Goal: Check status: Check status

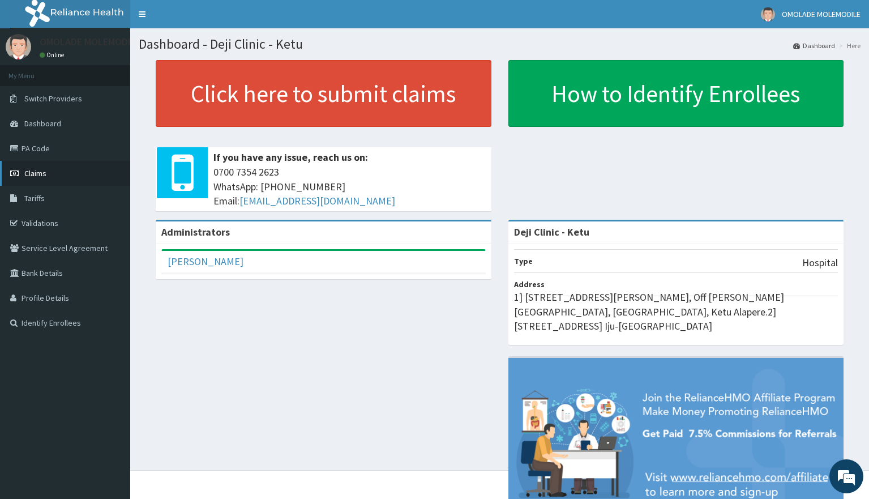
click at [37, 171] on span "Claims" at bounding box center [35, 173] width 22 height 10
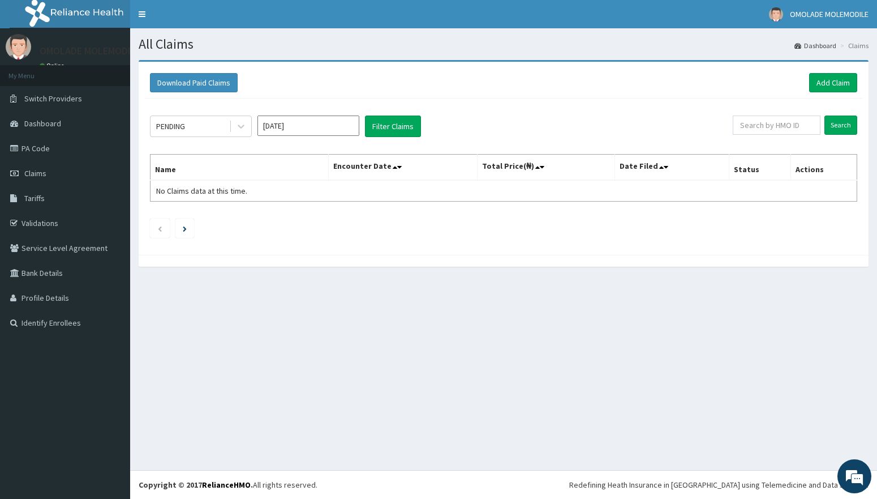
click at [308, 125] on input "[DATE]" at bounding box center [309, 125] width 102 height 20
click at [278, 216] on div "[DATE]" at bounding box center [275, 219] width 23 height 21
type input "[DATE]"
click at [388, 132] on button "Filter Claims" at bounding box center [393, 126] width 56 height 22
click at [222, 127] on div "PENDING" at bounding box center [190, 126] width 79 height 18
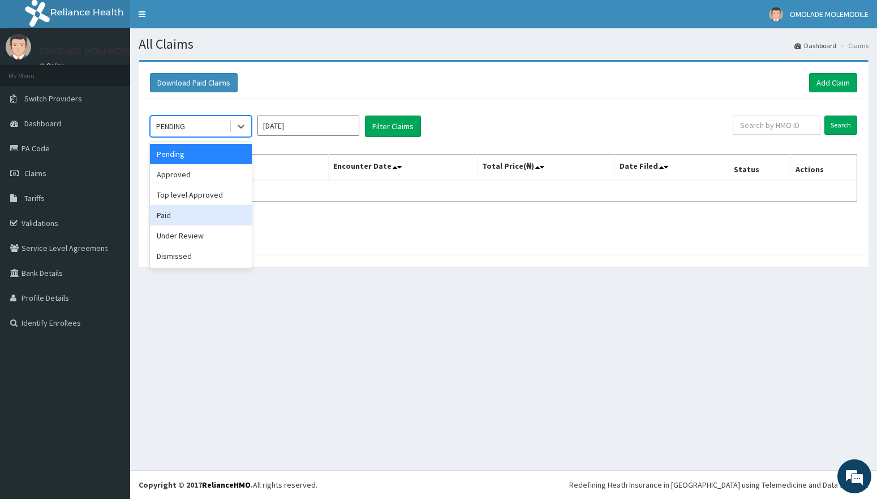
click at [179, 223] on div "Paid" at bounding box center [201, 215] width 102 height 20
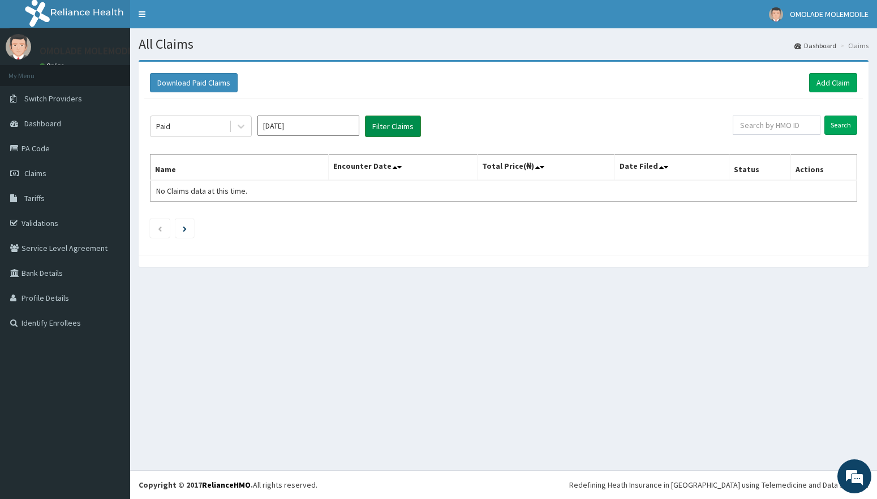
click at [402, 125] on button "Filter Claims" at bounding box center [393, 126] width 56 height 22
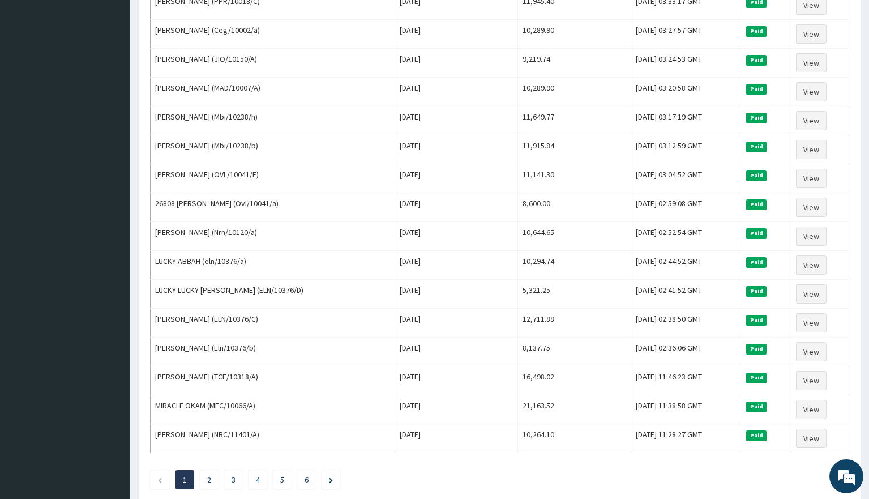
scroll to position [1179, 0]
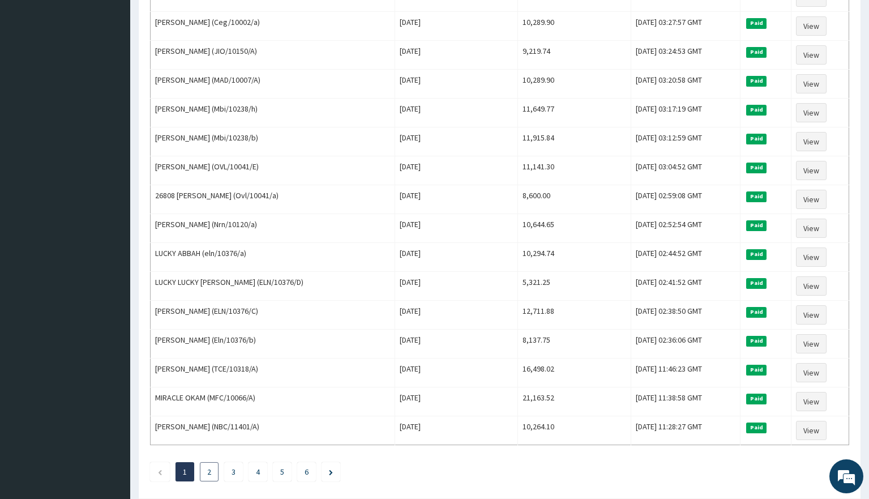
click at [208, 471] on link "2" at bounding box center [209, 471] width 4 height 10
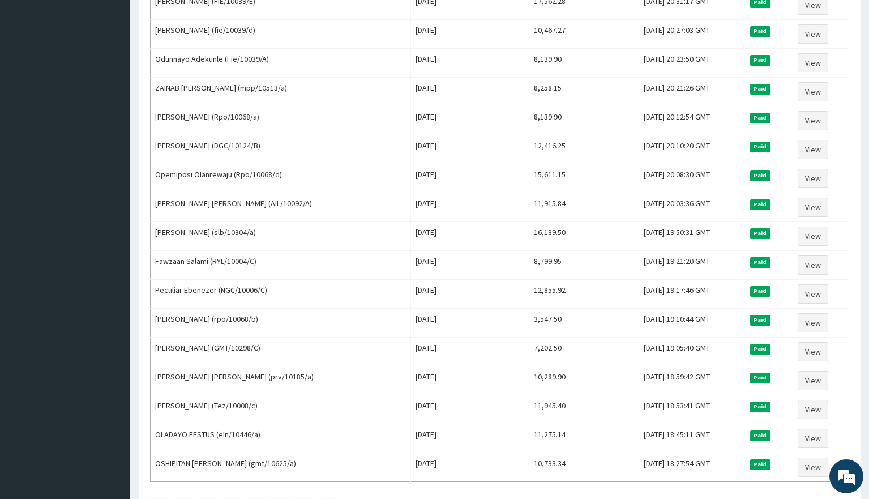
scroll to position [1180, 0]
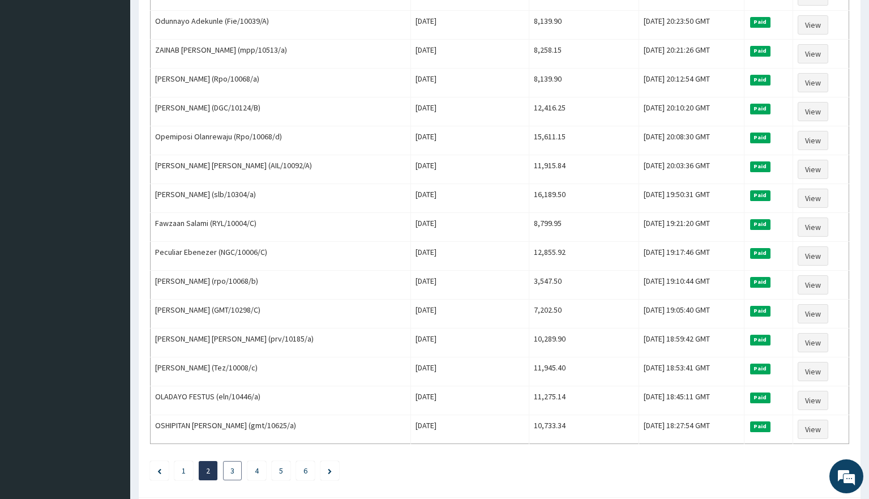
click at [231, 469] on link "3" at bounding box center [232, 470] width 4 height 10
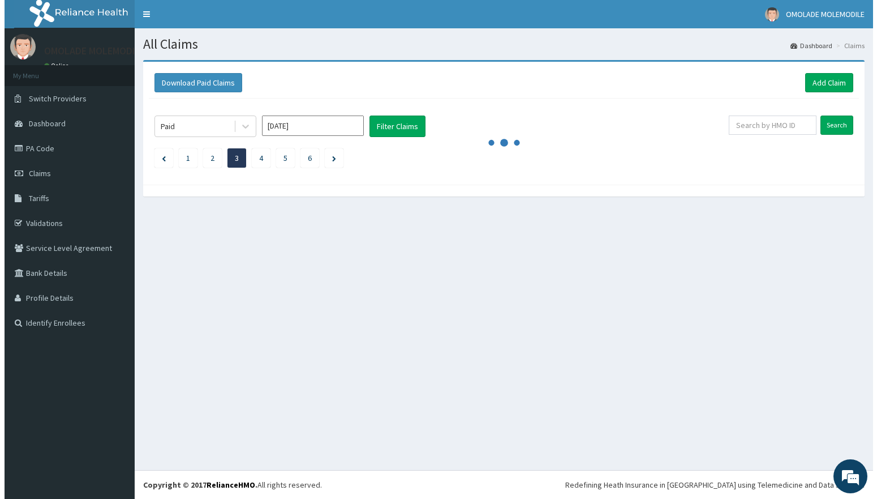
scroll to position [0, 0]
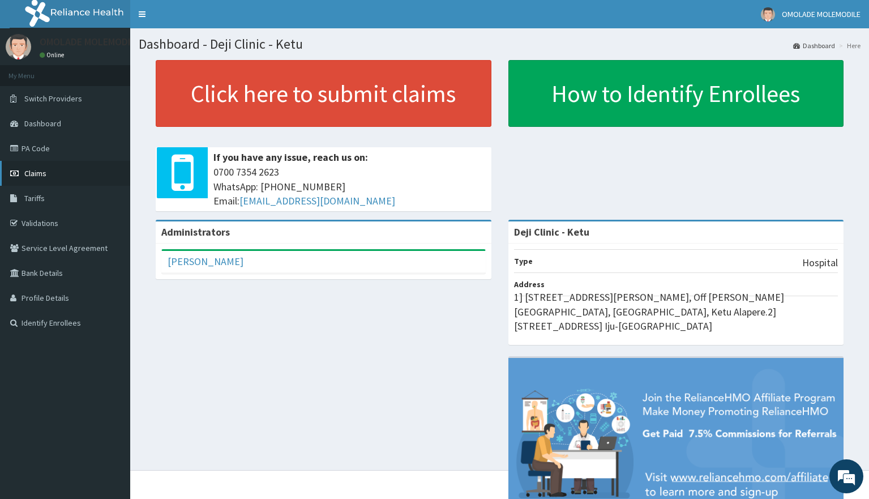
click at [39, 170] on span "Claims" at bounding box center [35, 173] width 22 height 10
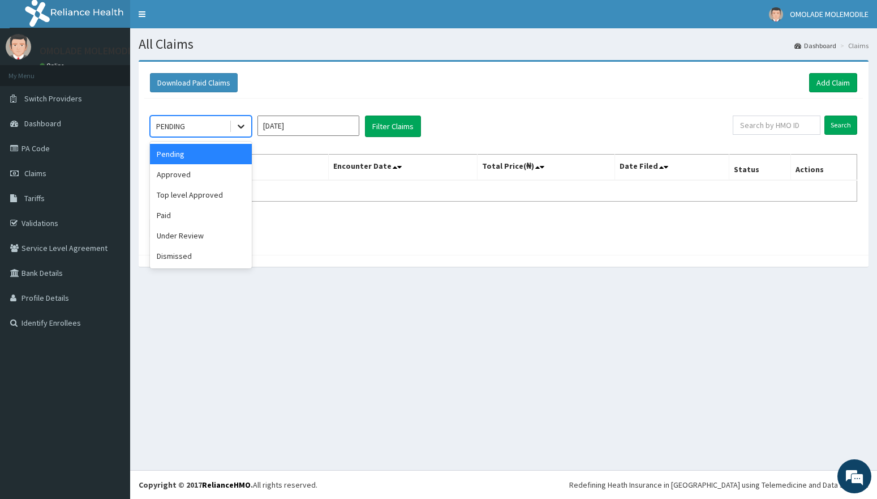
click at [238, 126] on icon at bounding box center [241, 127] width 7 height 4
click at [181, 220] on div "Paid" at bounding box center [201, 215] width 102 height 20
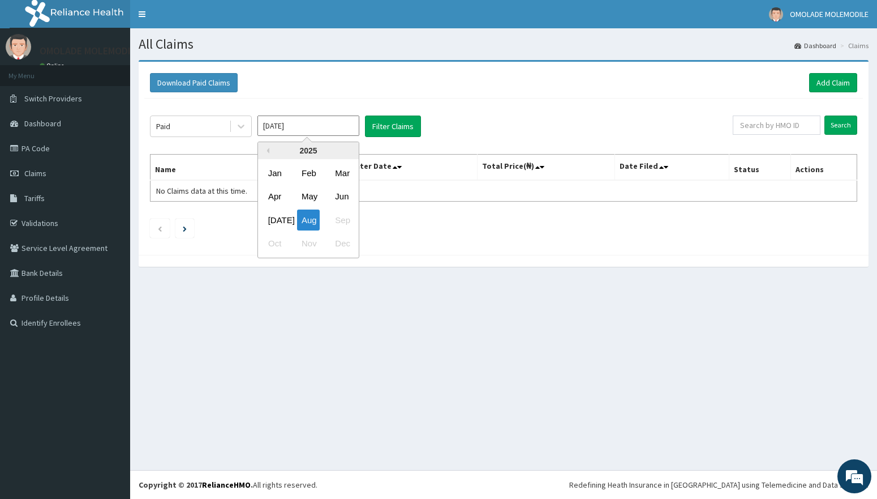
click at [336, 122] on input "[DATE]" at bounding box center [309, 125] width 102 height 20
click at [273, 221] on div "[DATE]" at bounding box center [275, 219] width 23 height 21
type input "[DATE]"
click at [398, 126] on button "Filter Claims" at bounding box center [393, 126] width 56 height 22
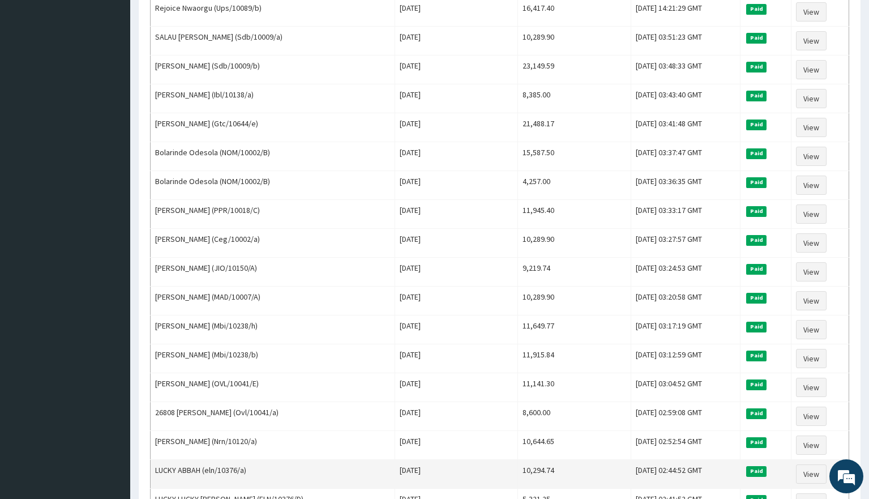
scroll to position [1239, 0]
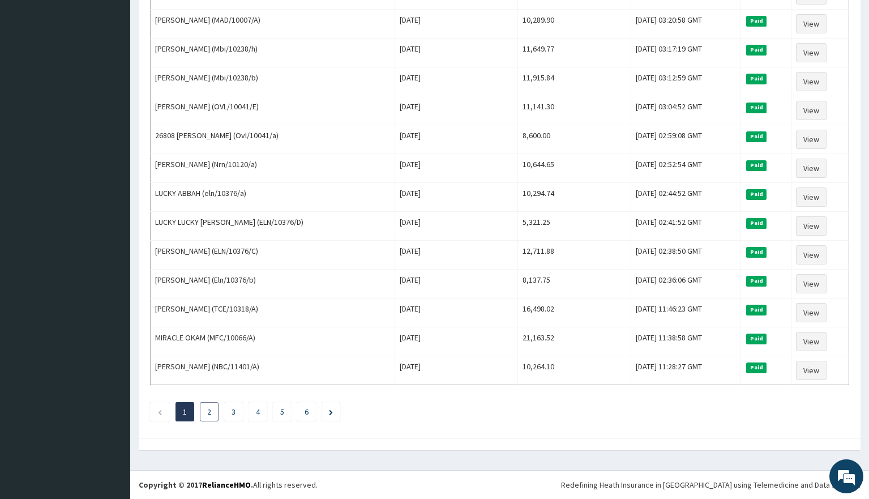
click at [207, 413] on link "2" at bounding box center [209, 411] width 4 height 10
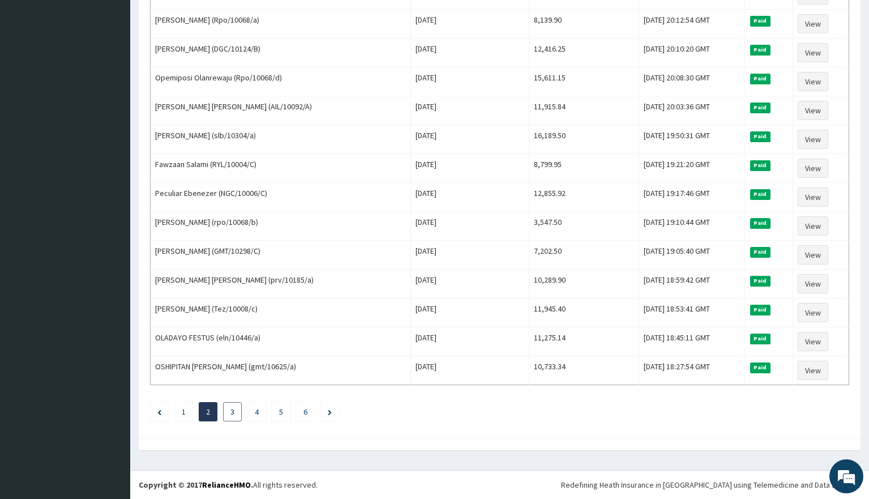
click at [234, 410] on link "3" at bounding box center [232, 411] width 4 height 10
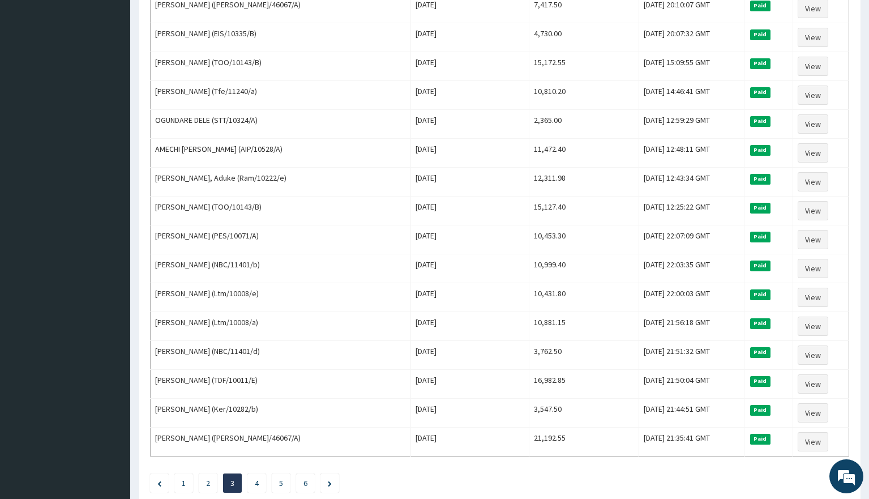
scroll to position [1172, 0]
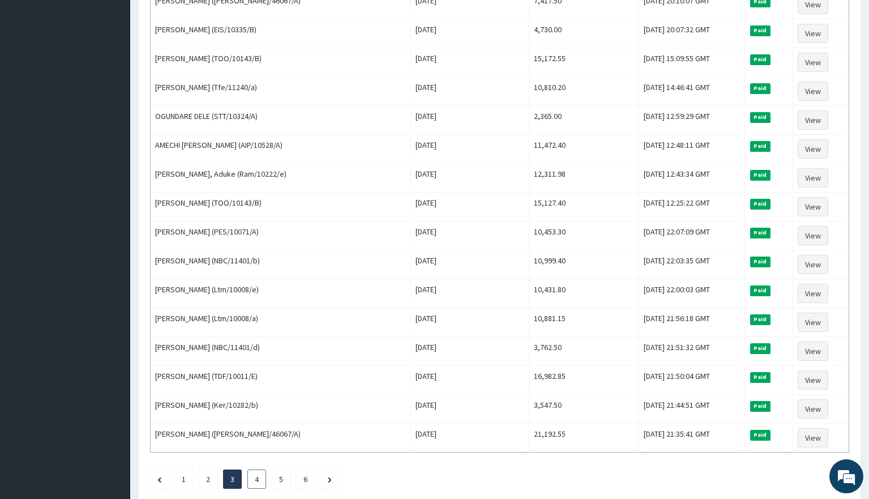
click at [255, 479] on link "4" at bounding box center [257, 479] width 4 height 10
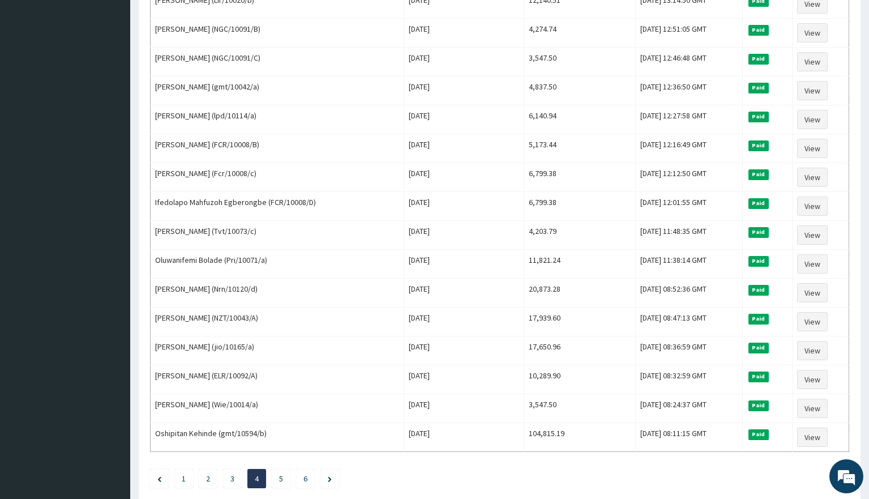
scroll to position [1182, 0]
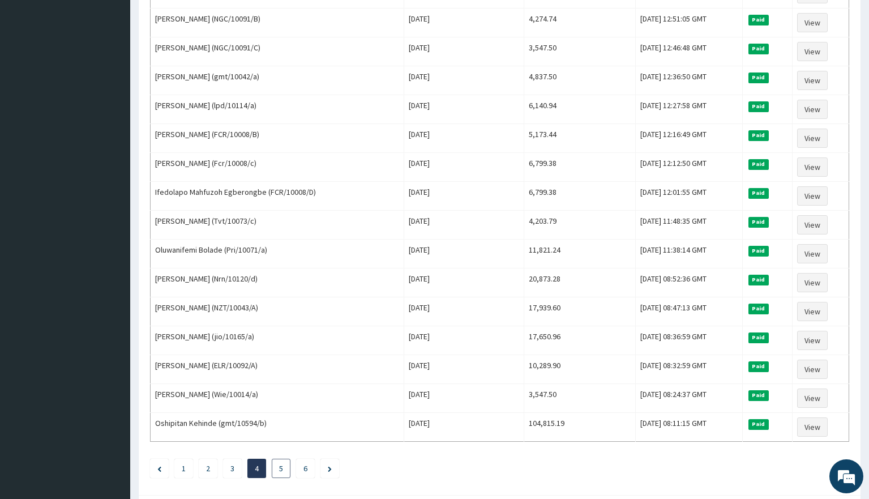
click at [281, 470] on link "5" at bounding box center [281, 468] width 4 height 10
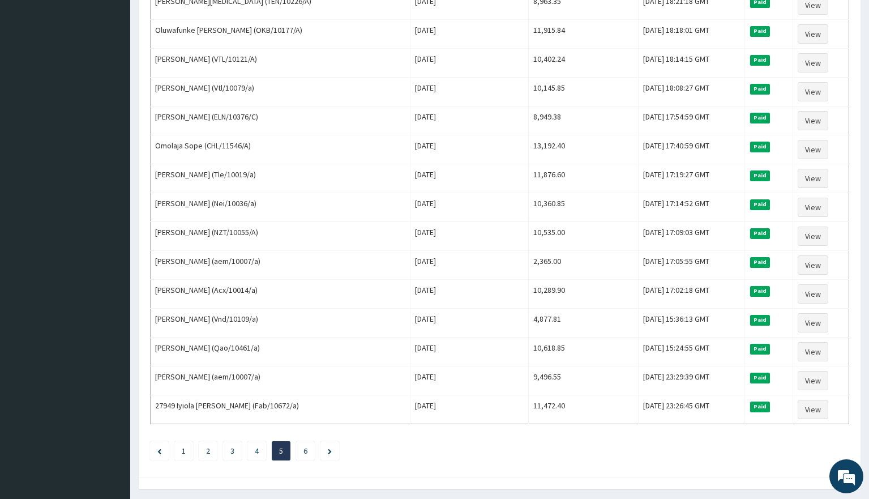
scroll to position [1215, 0]
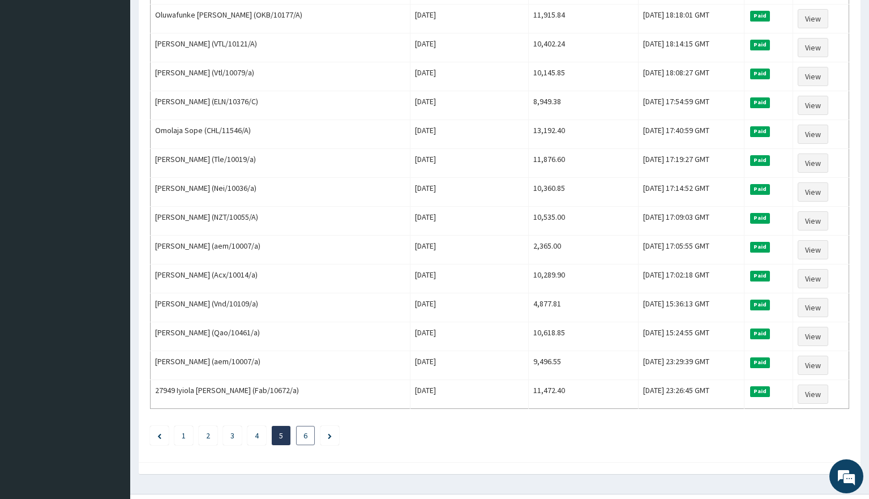
click at [305, 436] on link "6" at bounding box center [305, 435] width 4 height 10
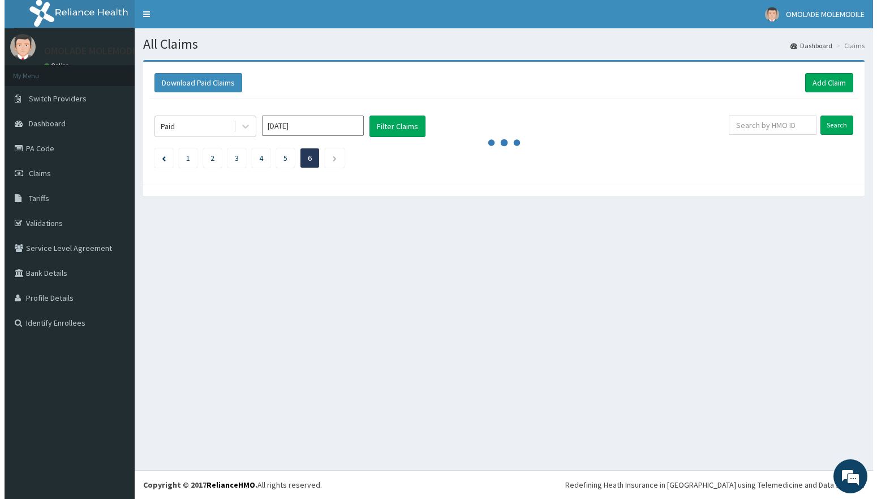
scroll to position [0, 0]
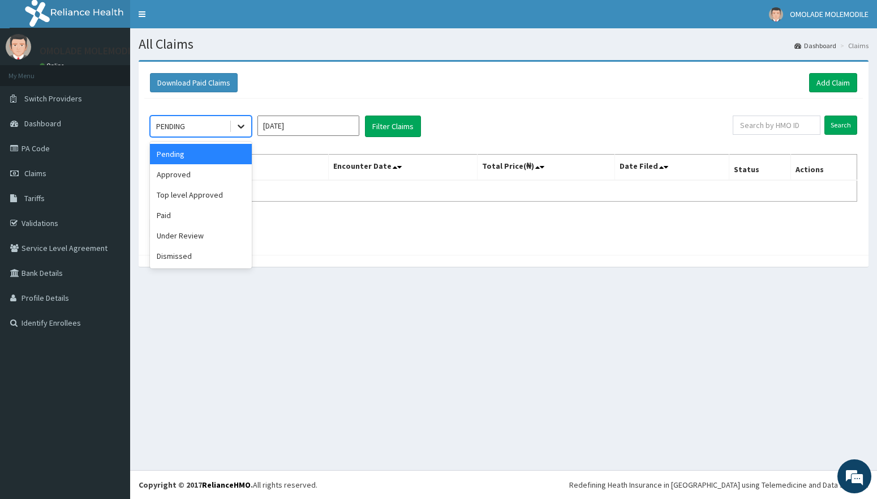
click at [242, 127] on icon at bounding box center [241, 127] width 7 height 4
click at [205, 215] on div "Paid" at bounding box center [201, 215] width 102 height 20
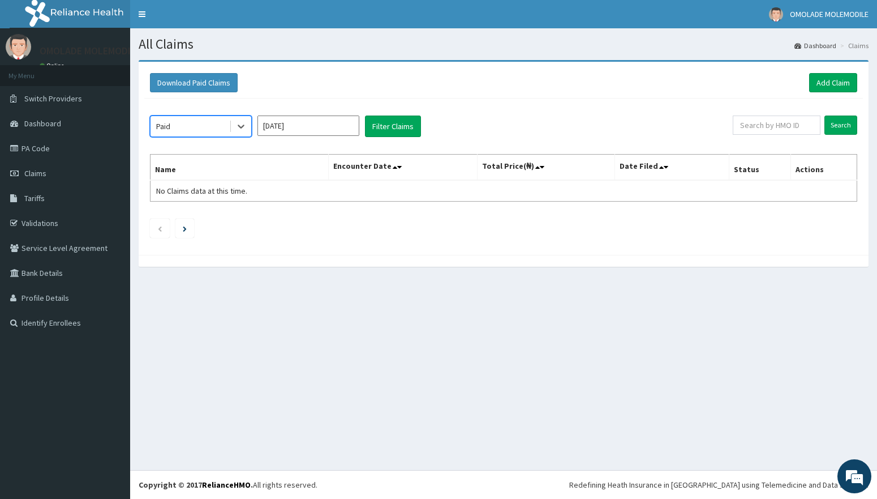
click at [352, 127] on input "[DATE]" at bounding box center [309, 125] width 102 height 20
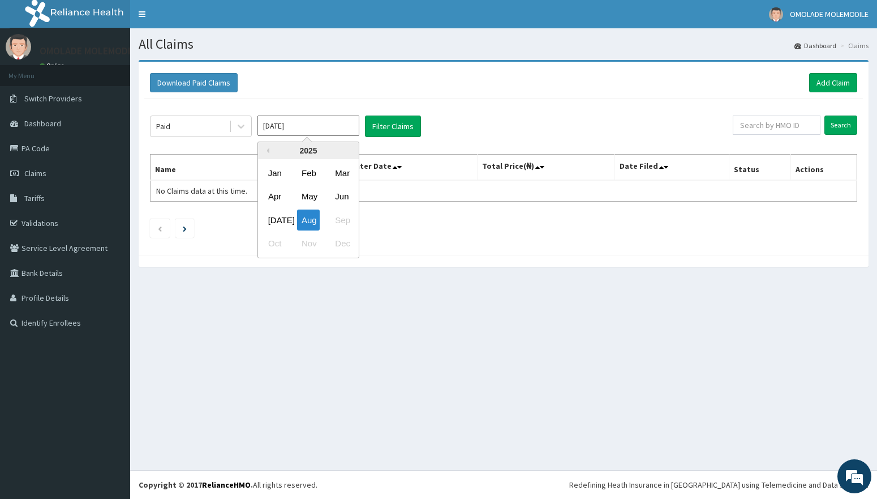
click at [352, 127] on input "[DATE]" at bounding box center [309, 125] width 102 height 20
click at [276, 214] on div "[DATE]" at bounding box center [275, 219] width 23 height 21
type input "[DATE]"
click at [393, 125] on button "Filter Claims" at bounding box center [393, 126] width 56 height 22
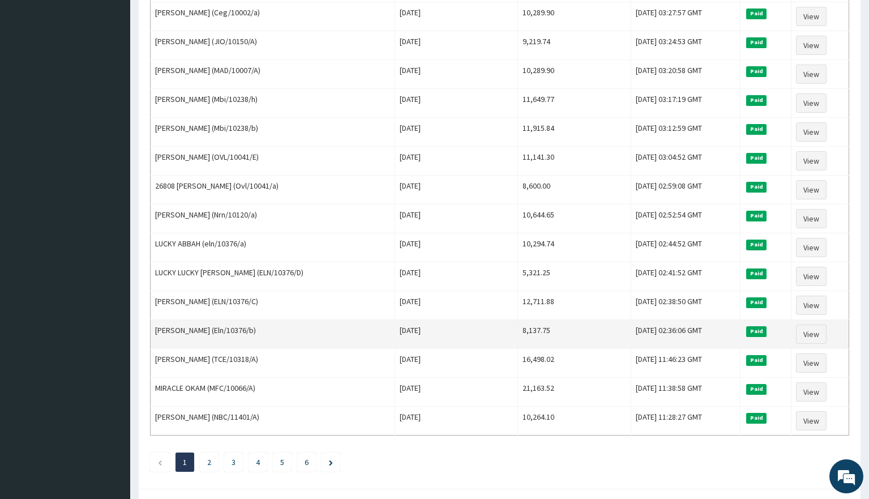
scroll to position [1239, 0]
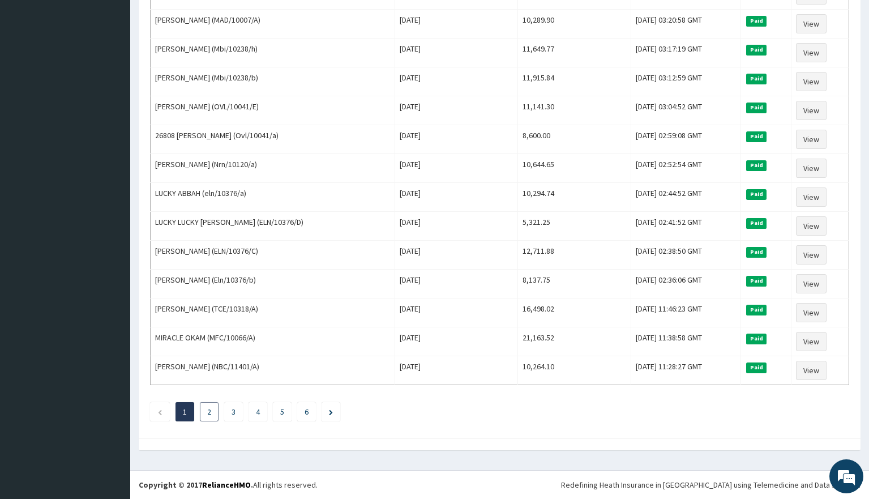
click at [208, 408] on link "2" at bounding box center [209, 411] width 4 height 10
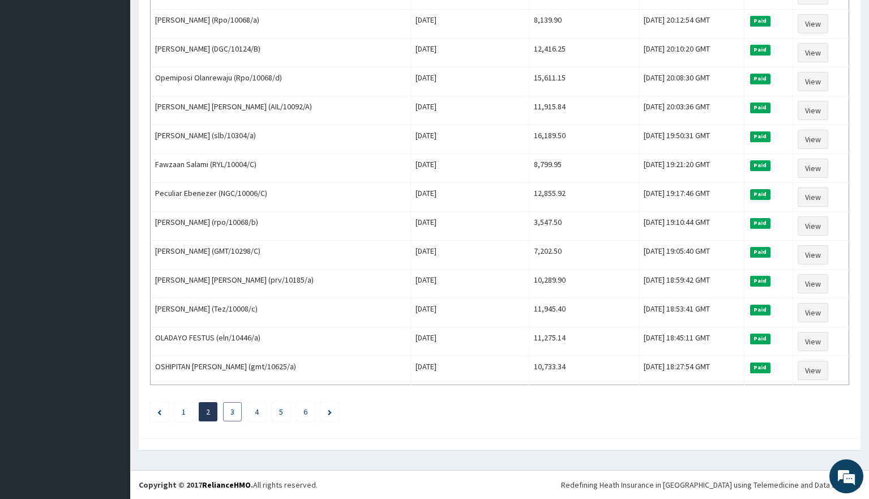
click at [234, 413] on link "3" at bounding box center [232, 411] width 4 height 10
click at [257, 410] on link "4" at bounding box center [257, 411] width 4 height 10
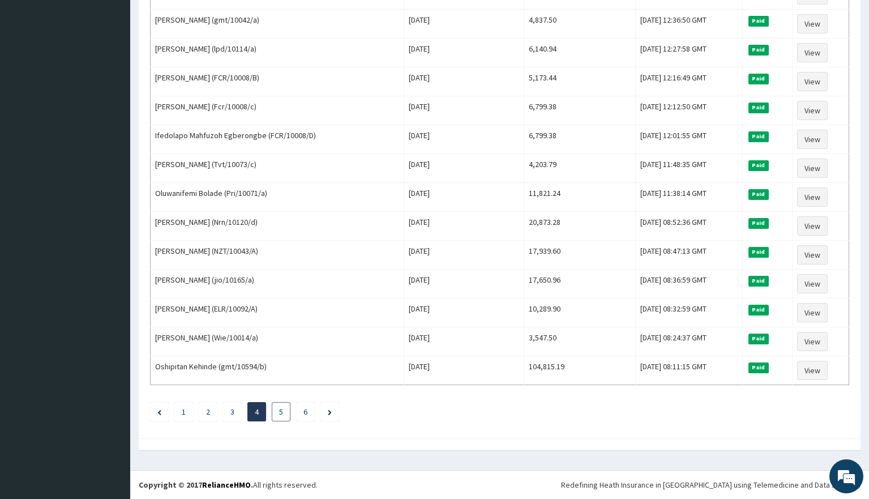
click at [280, 411] on link "5" at bounding box center [281, 411] width 4 height 10
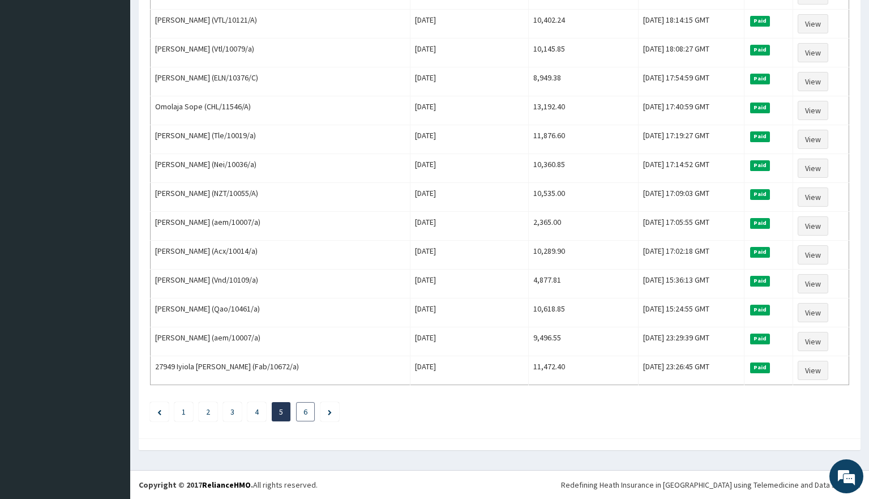
click at [305, 406] on link "6" at bounding box center [305, 411] width 4 height 10
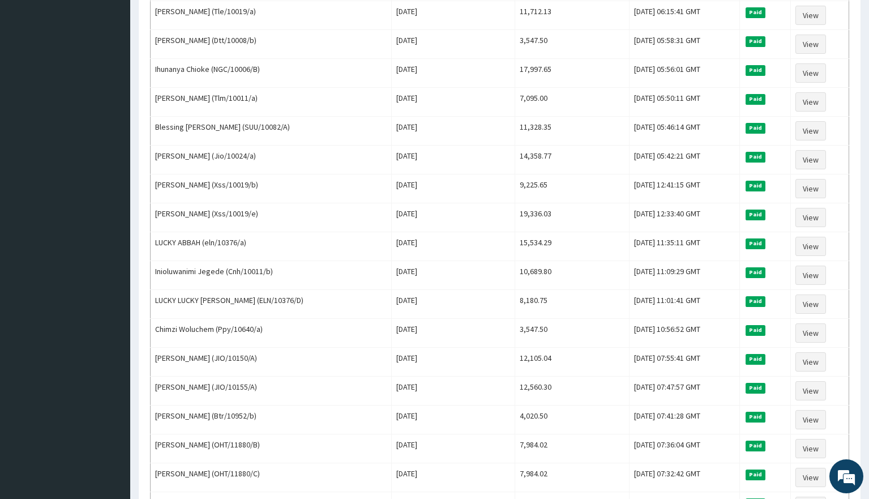
scroll to position [1121, 0]
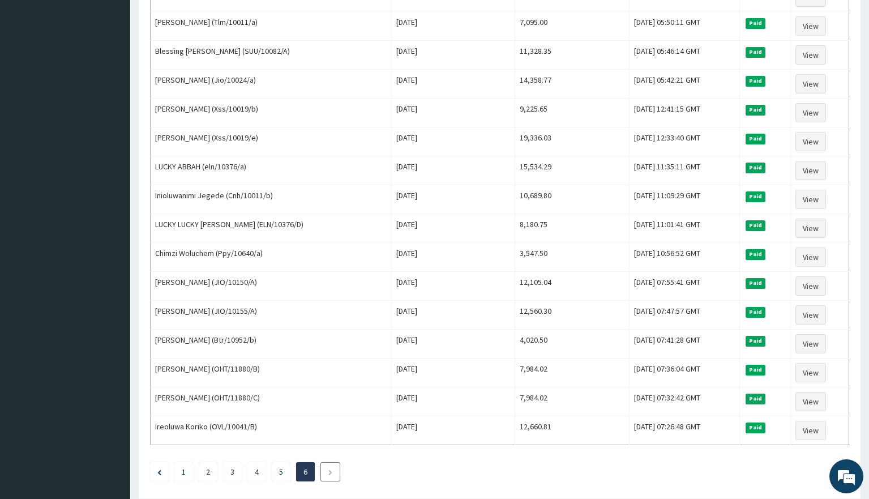
click at [326, 472] on li at bounding box center [330, 471] width 20 height 19
click at [332, 472] on icon "Next page" at bounding box center [330, 472] width 5 height 7
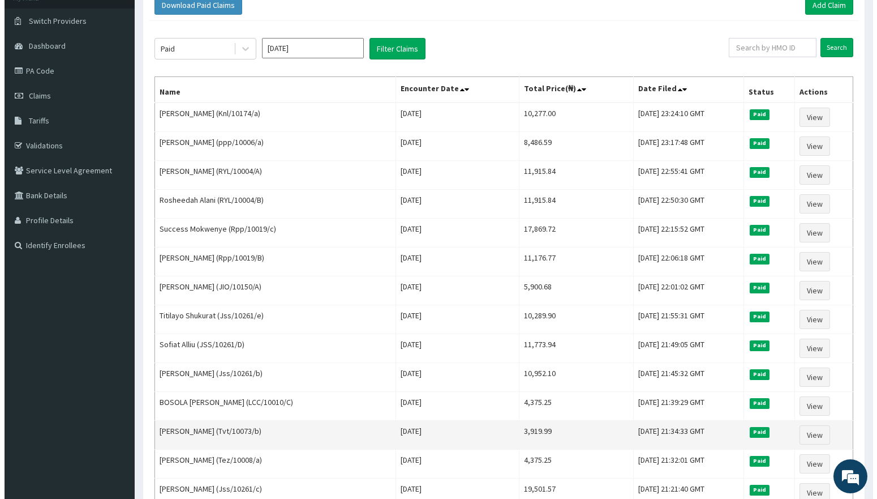
scroll to position [0, 0]
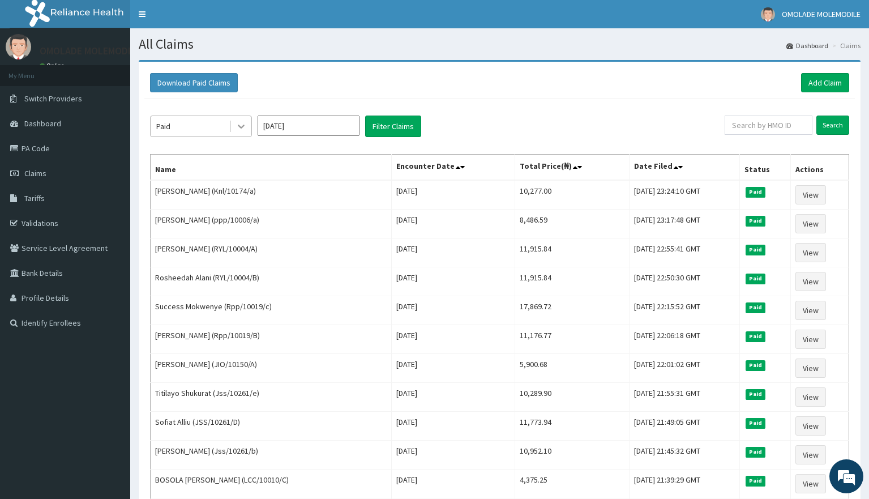
click at [243, 126] on icon at bounding box center [241, 127] width 7 height 4
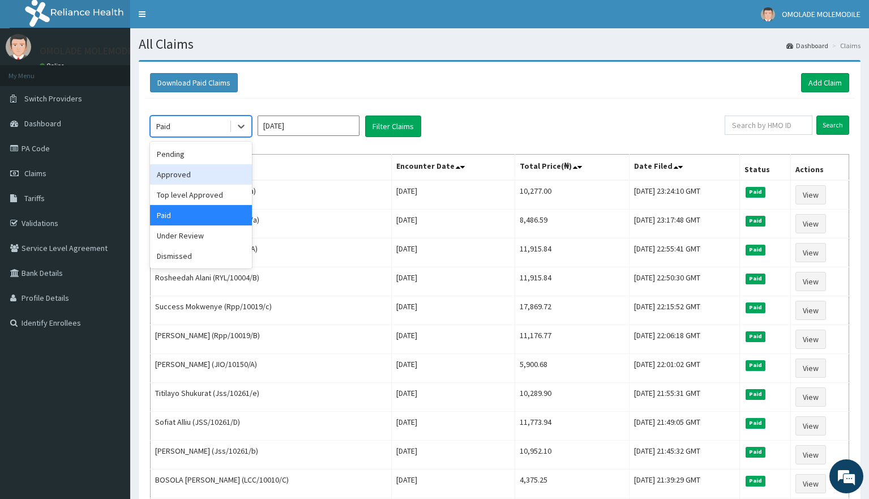
click at [196, 174] on div "Approved" at bounding box center [201, 174] width 102 height 20
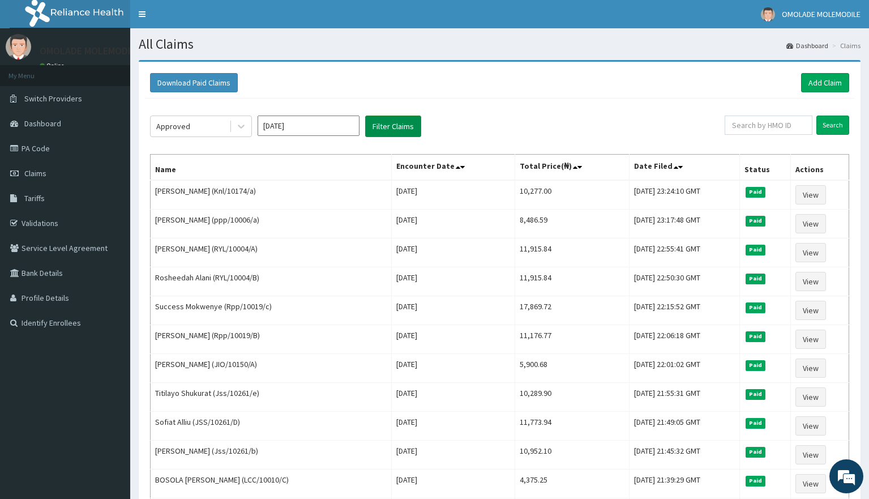
click at [400, 125] on button "Filter Claims" at bounding box center [393, 126] width 56 height 22
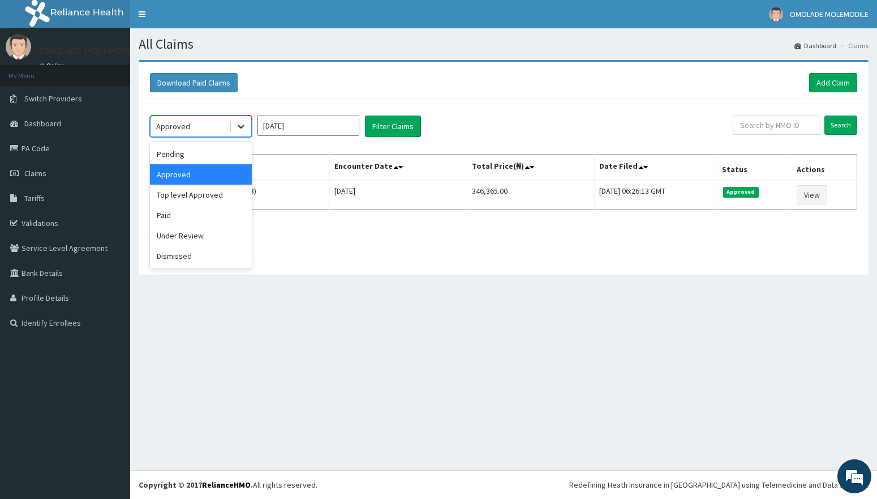
click at [240, 127] on icon at bounding box center [241, 127] width 7 height 4
click at [220, 192] on div "Top level Approved" at bounding box center [201, 195] width 102 height 20
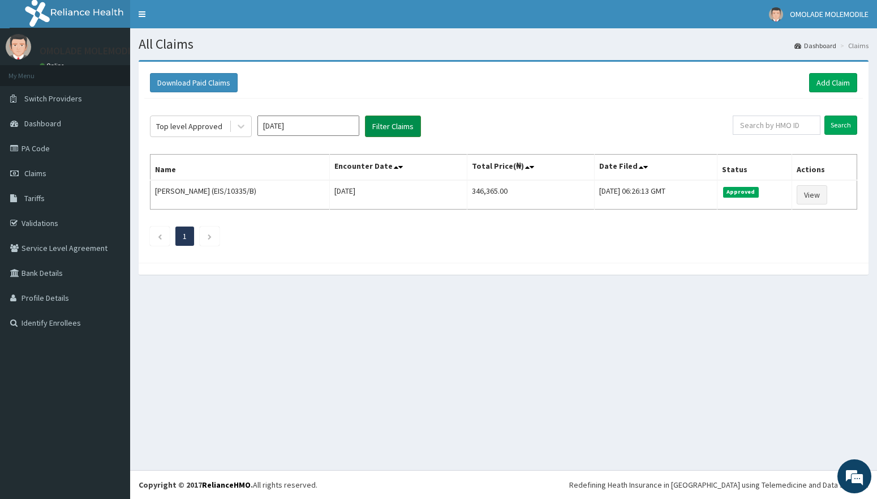
click at [400, 130] on button "Filter Claims" at bounding box center [393, 126] width 56 height 22
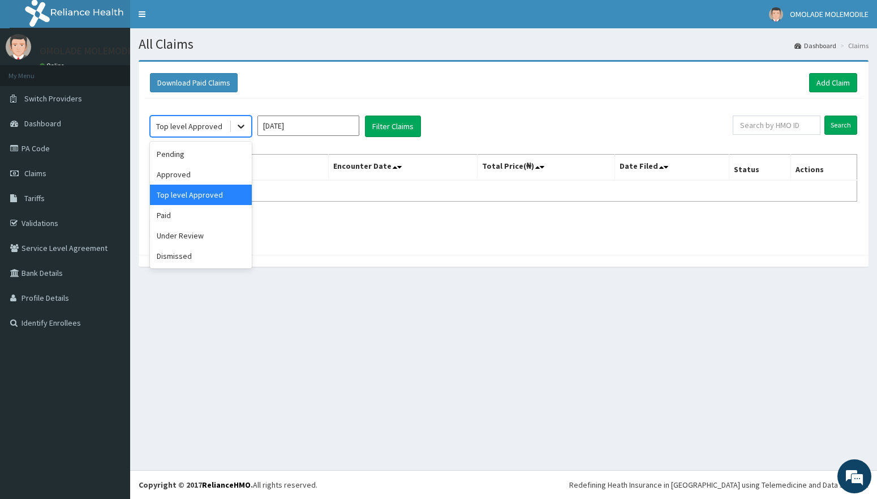
click at [238, 126] on icon at bounding box center [240, 126] width 11 height 11
click at [201, 234] on div "Under Review" at bounding box center [201, 235] width 102 height 20
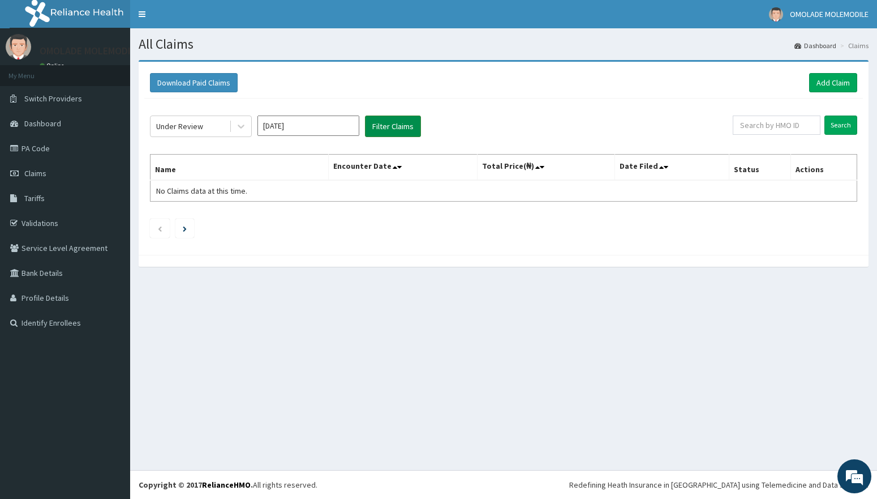
click at [375, 128] on button "Filter Claims" at bounding box center [393, 126] width 56 height 22
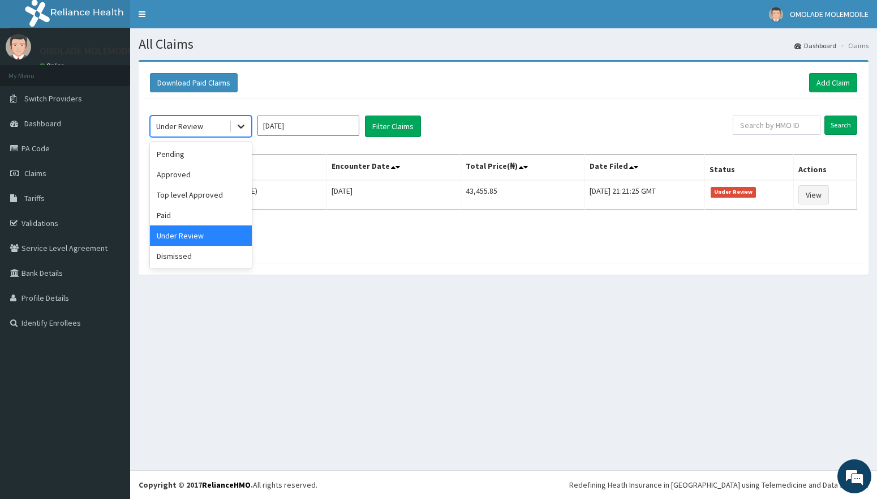
click at [243, 128] on icon at bounding box center [240, 126] width 11 height 11
click at [186, 259] on div "Dismissed" at bounding box center [201, 256] width 102 height 20
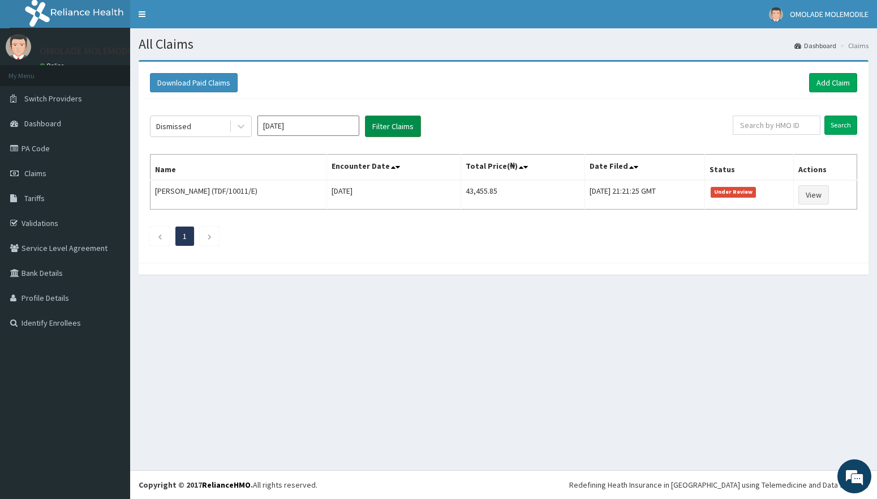
click at [385, 122] on button "Filter Claims" at bounding box center [393, 126] width 56 height 22
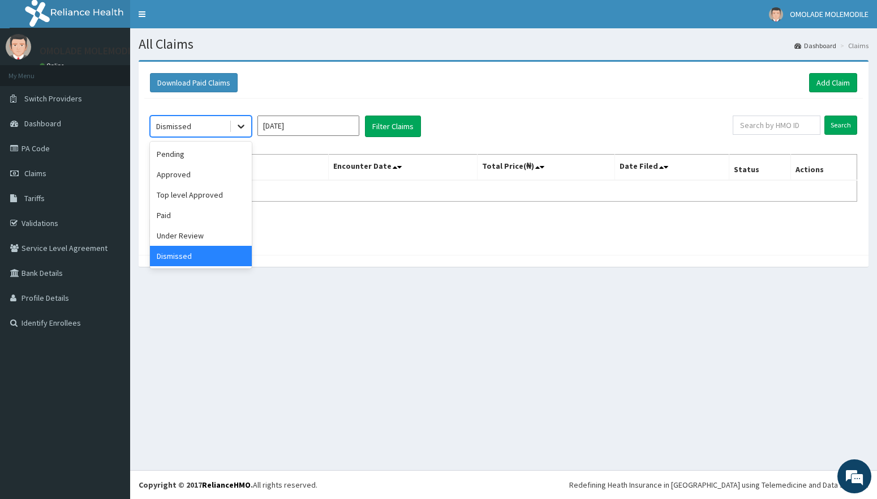
click at [241, 128] on icon at bounding box center [240, 126] width 11 height 11
click at [202, 156] on div "Pending" at bounding box center [201, 154] width 102 height 20
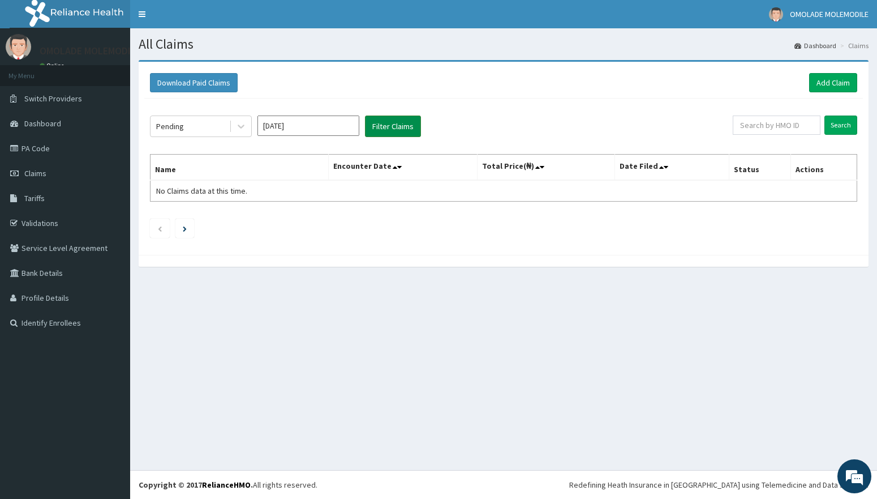
click at [388, 122] on button "Filter Claims" at bounding box center [393, 126] width 56 height 22
